Goal: Download file/media

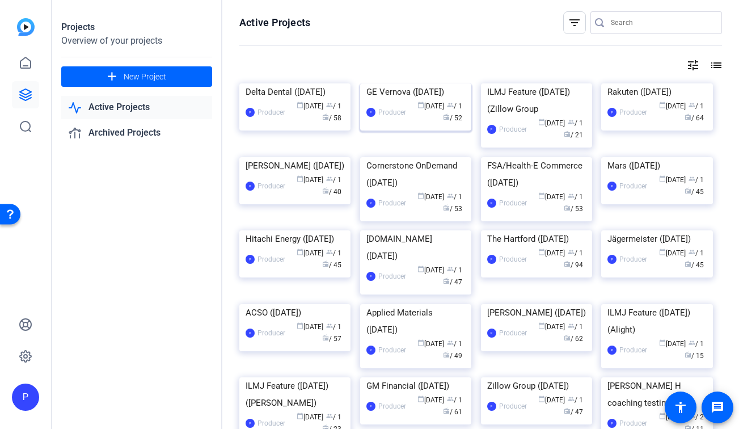
click at [395, 100] on div "GE Vernova ([DATE])" at bounding box center [415, 91] width 99 height 17
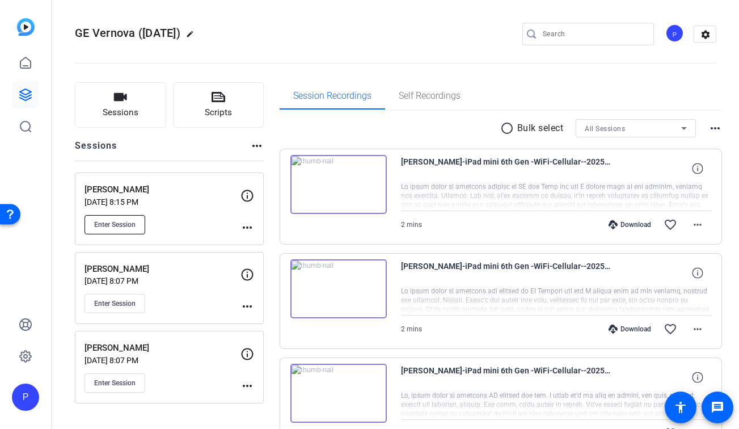
click at [121, 224] on span "Enter Session" at bounding box center [114, 224] width 41 height 9
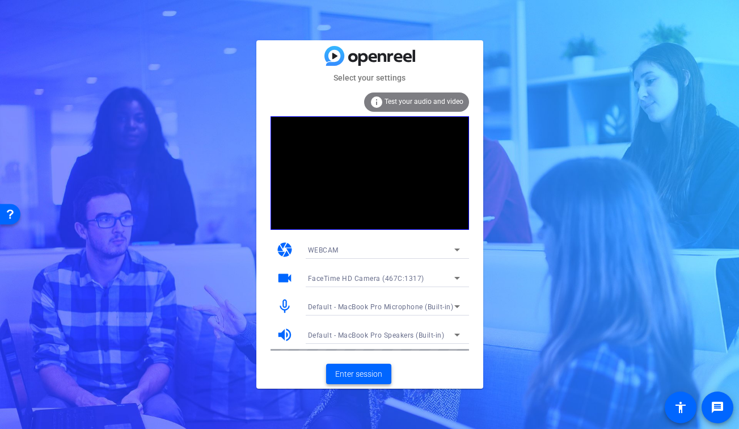
click at [370, 378] on span "Enter session" at bounding box center [358, 374] width 47 height 12
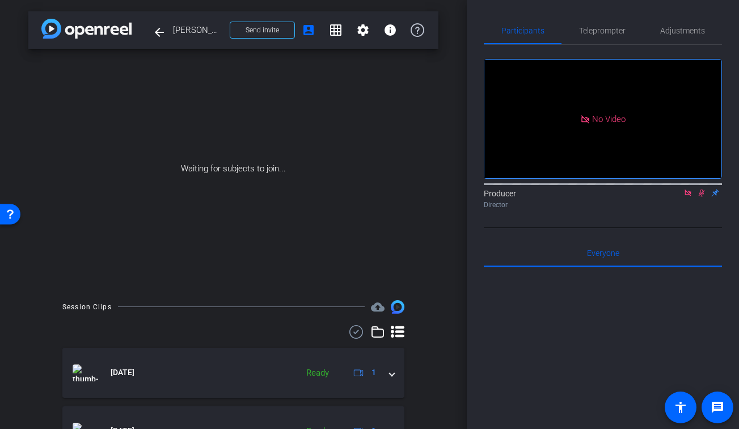
click at [356, 332] on icon at bounding box center [356, 332] width 17 height 14
click at [356, 332] on span at bounding box center [345, 332] width 40 height 27
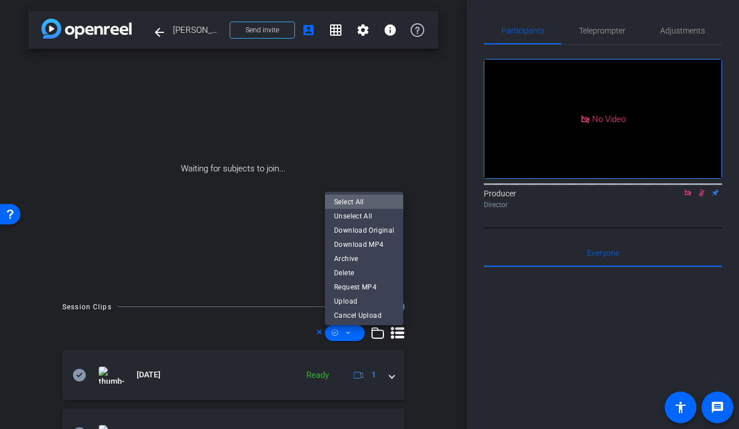
click at [367, 201] on span "Select All" at bounding box center [364, 202] width 60 height 14
click at [368, 244] on span "Download MP4" at bounding box center [364, 245] width 60 height 14
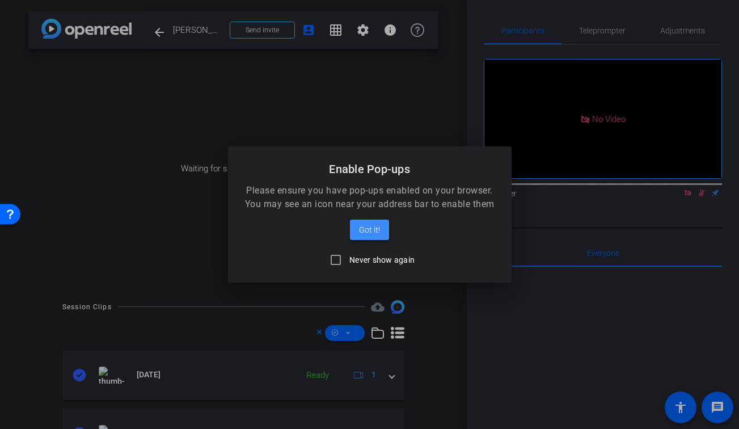
click at [370, 232] on span "Got it!" at bounding box center [369, 230] width 21 height 14
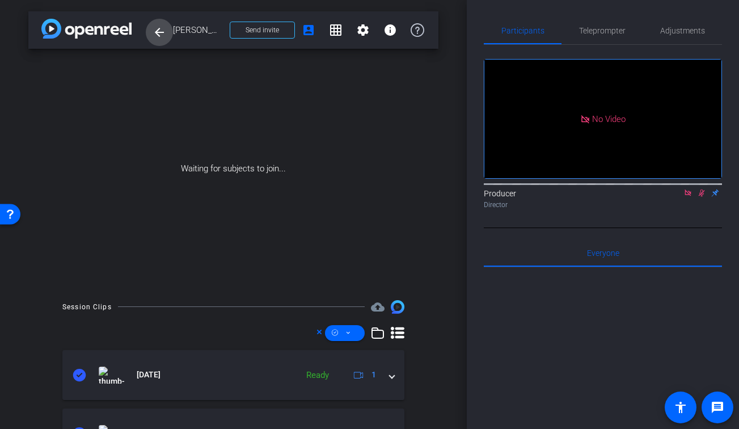
click at [161, 33] on mat-icon "arrow_back" at bounding box center [159, 33] width 14 height 14
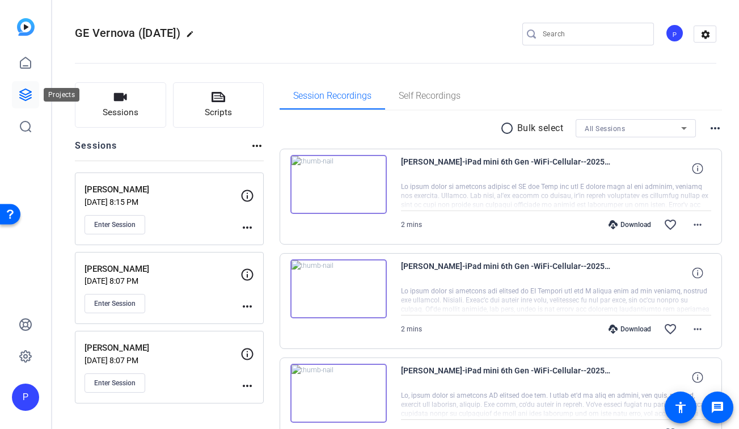
click at [25, 87] on link at bounding box center [25, 94] width 27 height 27
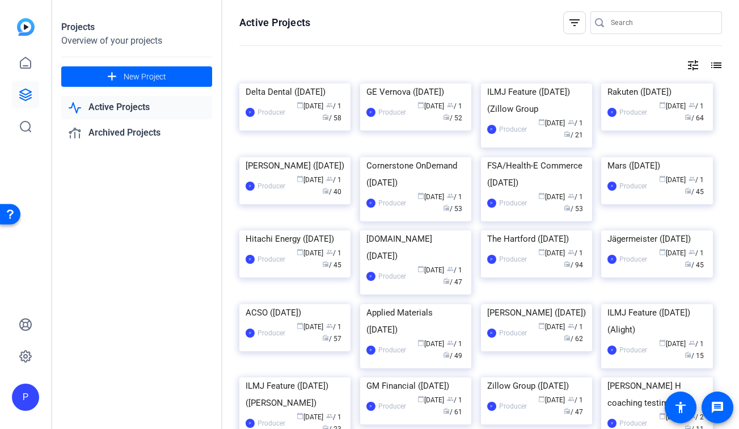
click at [310, 83] on img at bounding box center [294, 83] width 111 height 0
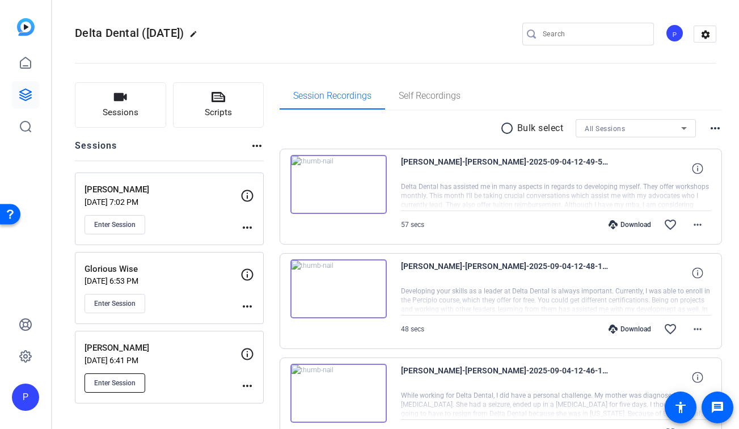
click at [128, 378] on span "Enter Session" at bounding box center [114, 382] width 41 height 9
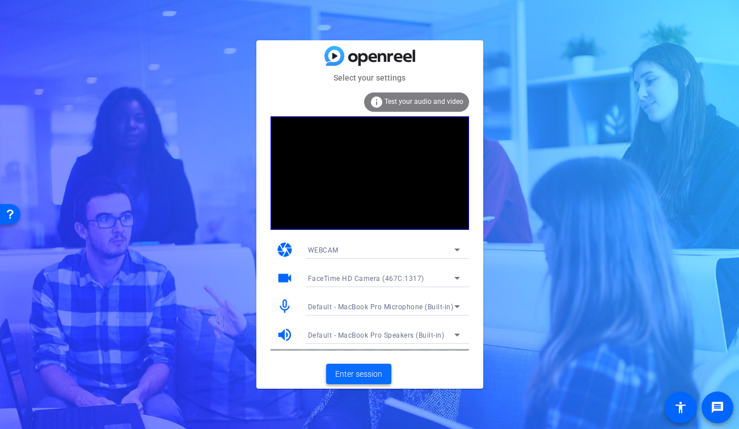
click at [361, 372] on span "Enter session" at bounding box center [358, 374] width 47 height 12
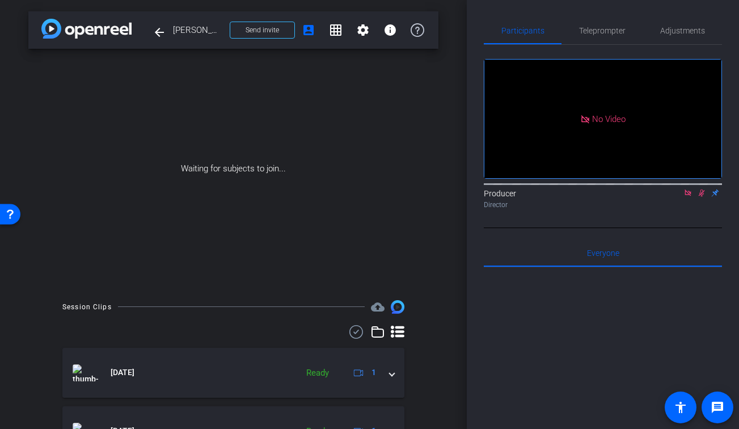
click at [354, 333] on icon at bounding box center [356, 332] width 17 height 14
click at [354, 333] on span at bounding box center [345, 332] width 40 height 27
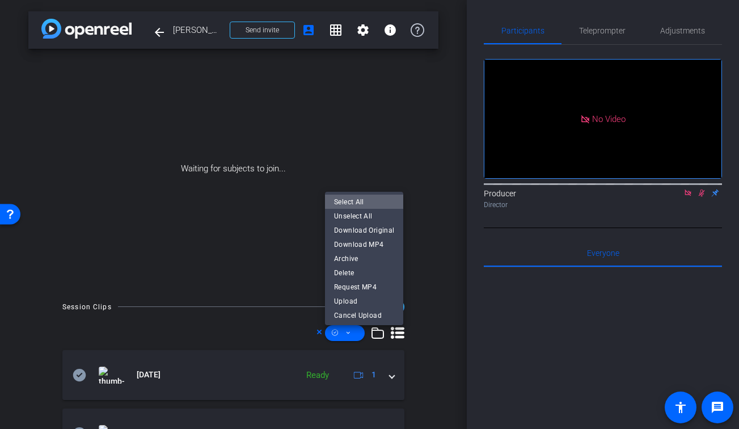
click at [367, 197] on span "Select All" at bounding box center [364, 202] width 60 height 14
click at [367, 244] on span "Download MP4" at bounding box center [364, 245] width 60 height 14
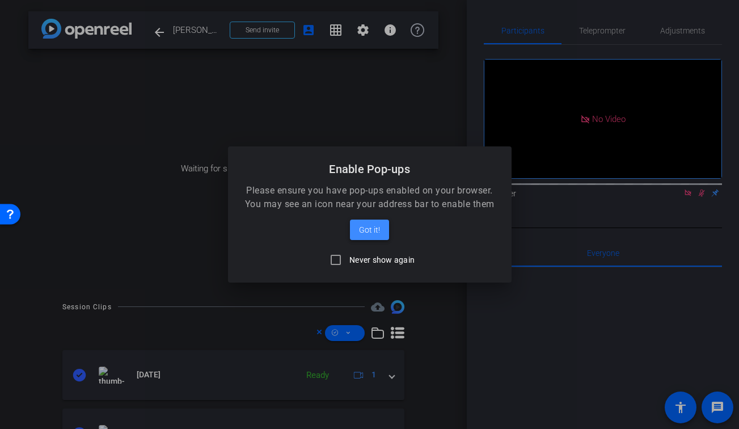
click at [371, 230] on span "Got it!" at bounding box center [369, 230] width 21 height 14
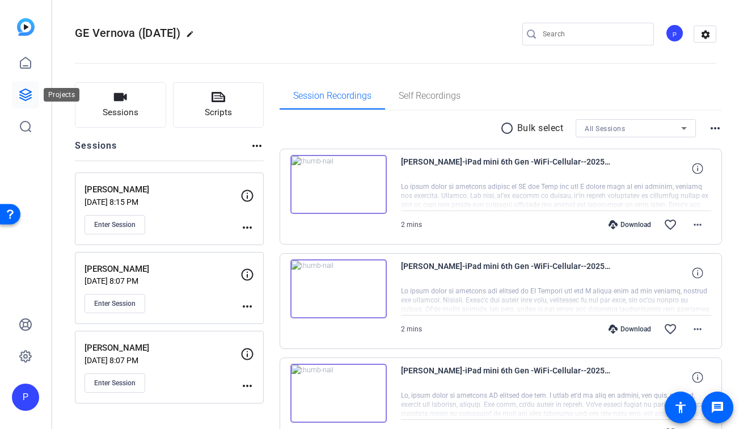
click at [31, 99] on icon at bounding box center [26, 95] width 14 height 14
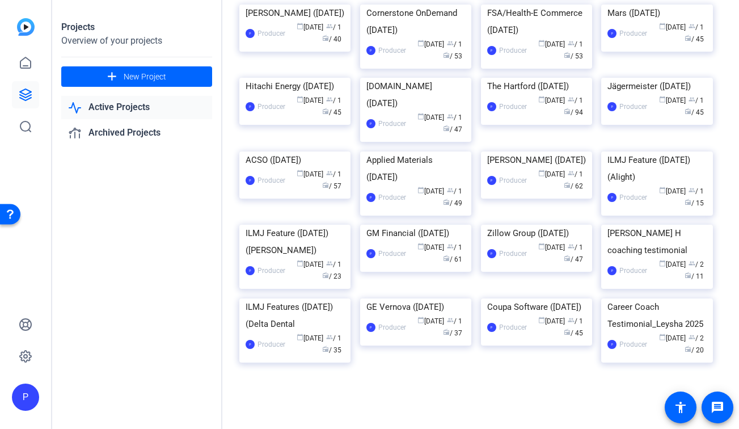
scroll to position [173, 0]
click at [500, 78] on img at bounding box center [536, 78] width 111 height 0
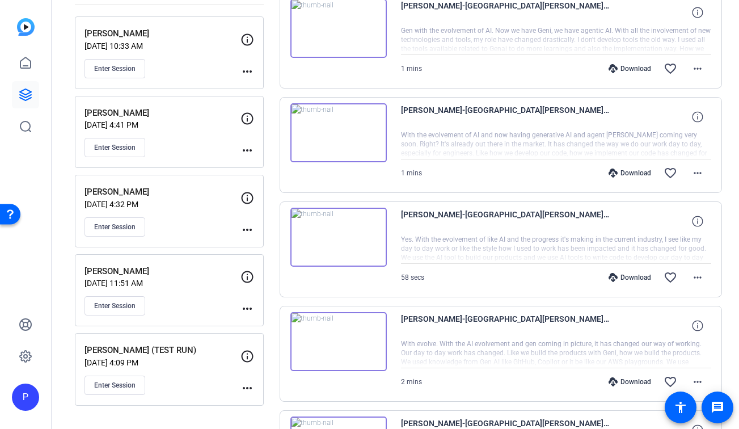
scroll to position [119, 0]
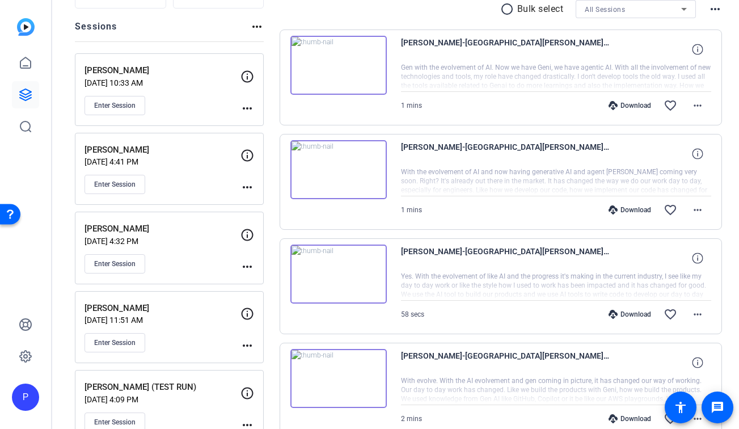
click at [245, 264] on mat-icon "more_horiz" at bounding box center [247, 267] width 14 height 14
click at [263, 278] on span "Edit Session" at bounding box center [275, 283] width 52 height 14
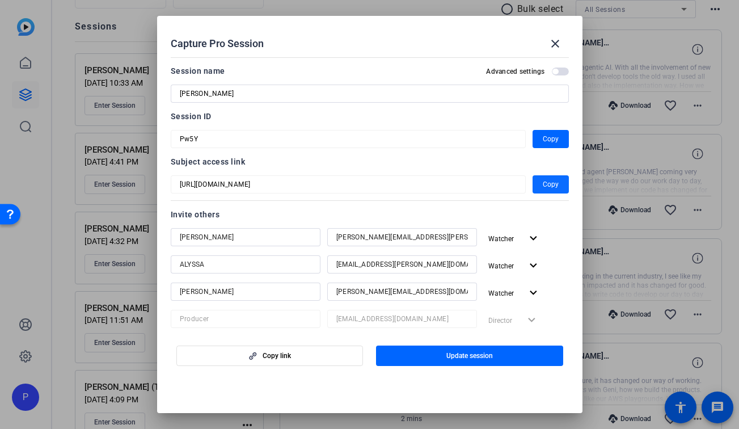
click at [545, 184] on span "Copy" at bounding box center [551, 184] width 16 height 14
click at [558, 45] on mat-icon "close" at bounding box center [555, 44] width 14 height 14
